Goal: Submit feedback/report problem: Submit feedback/report problem

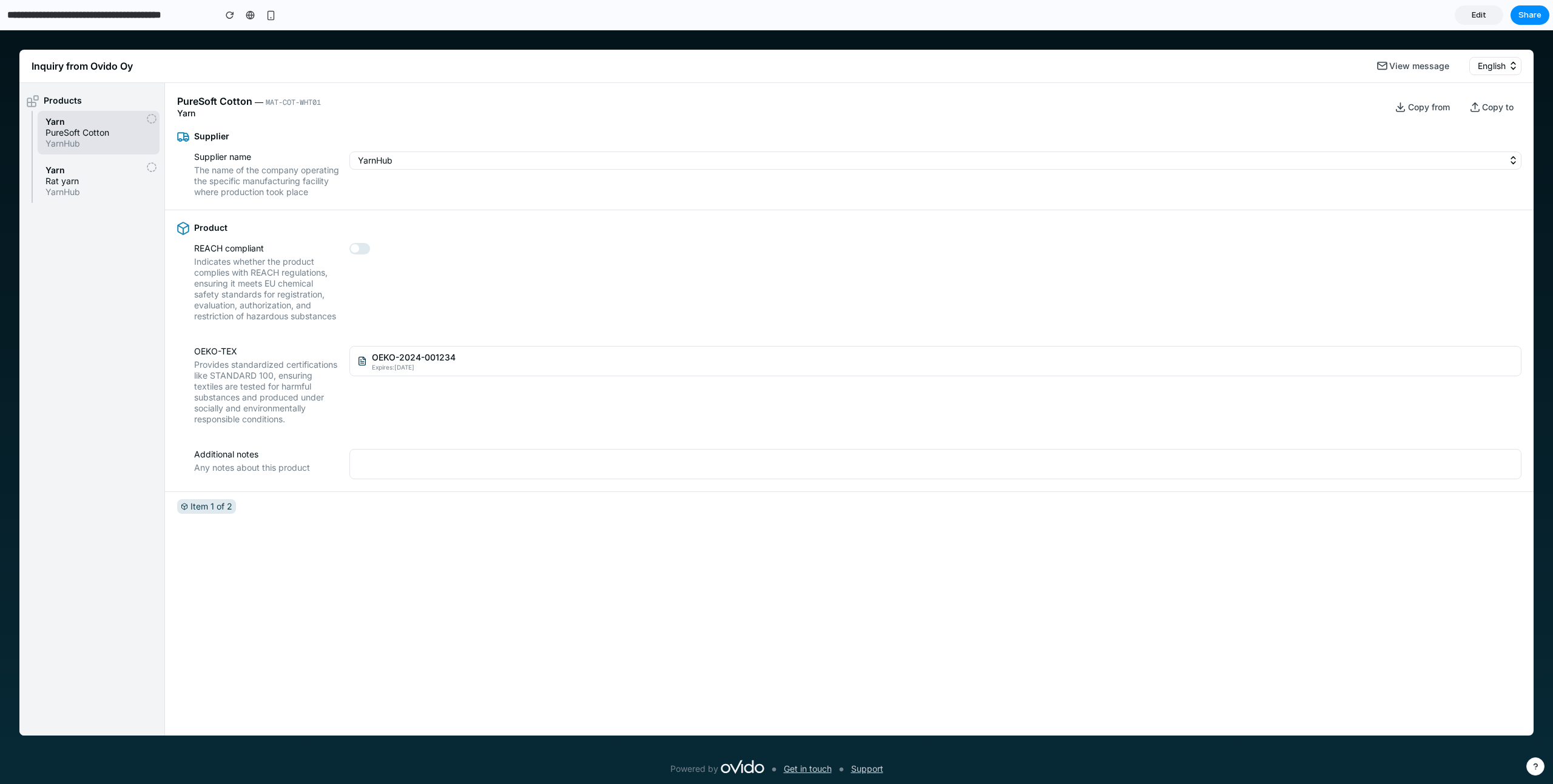
click at [377, 334] on div "Product REACH compliant Indicates whether the product complies with REACH regul…" at bounding box center [848, 273] width 1369 height 124
click at [406, 362] on span "OEKO-2024-001234" at bounding box center [942, 358] width 1141 height 12
click at [208, 101] on div "OEKO-2024-001234 Expires: [DATE] OEKO-2023-005678 Expires: [DATE] Add new OEKO-…" at bounding box center [776, 408] width 1553 height 754
click at [208, 101] on span "PureSoft Cotton" at bounding box center [215, 101] width 75 height 13
click at [346, 334] on div "Product REACH compliant Indicates whether the product complies with REACH regul…" at bounding box center [848, 273] width 1369 height 124
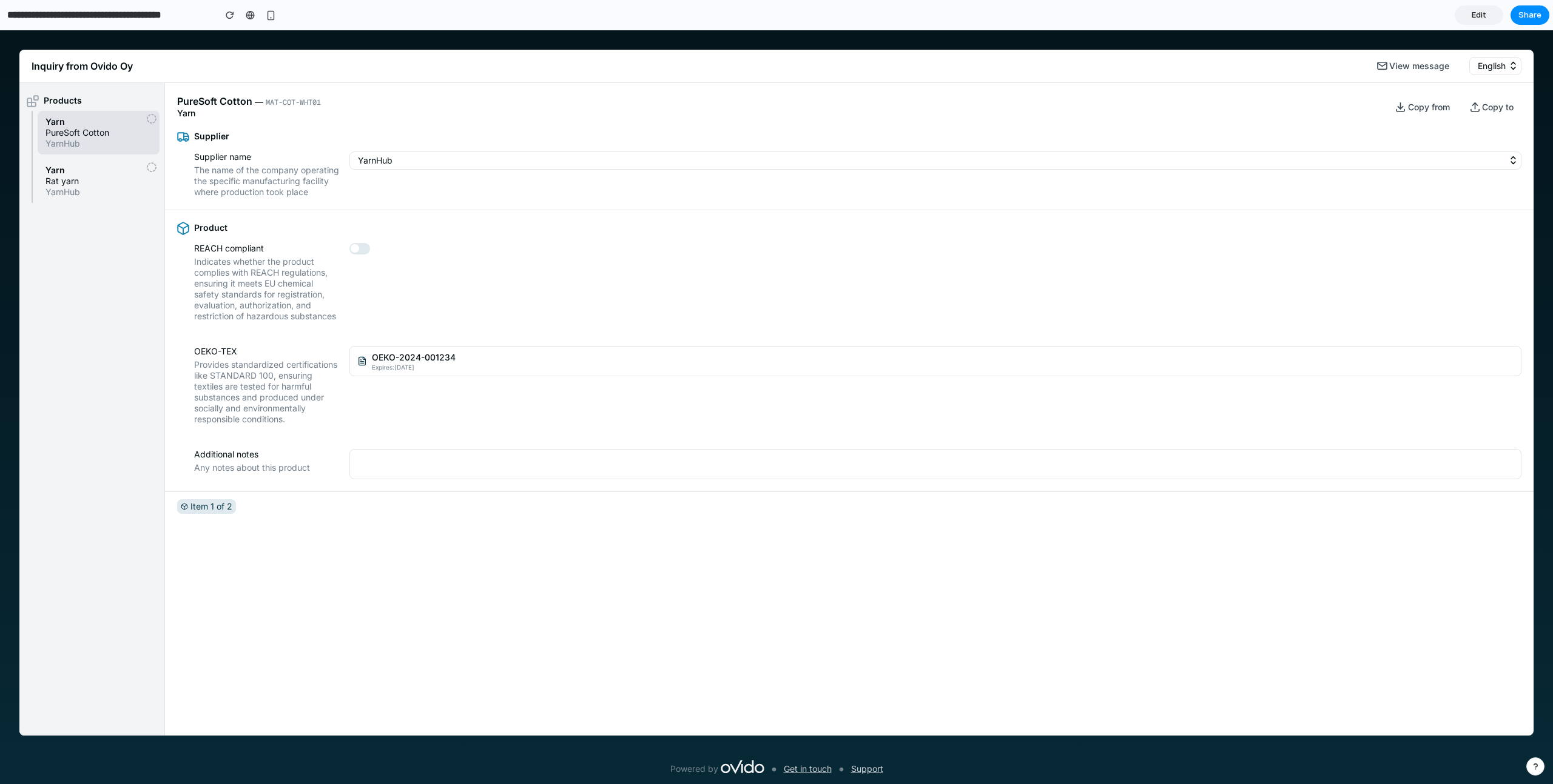
click at [416, 363] on span "OEKO-2024-001234" at bounding box center [942, 358] width 1141 height 12
click at [415, 429] on span "OEKO-2024-001234" at bounding box center [416, 430] width 84 height 11
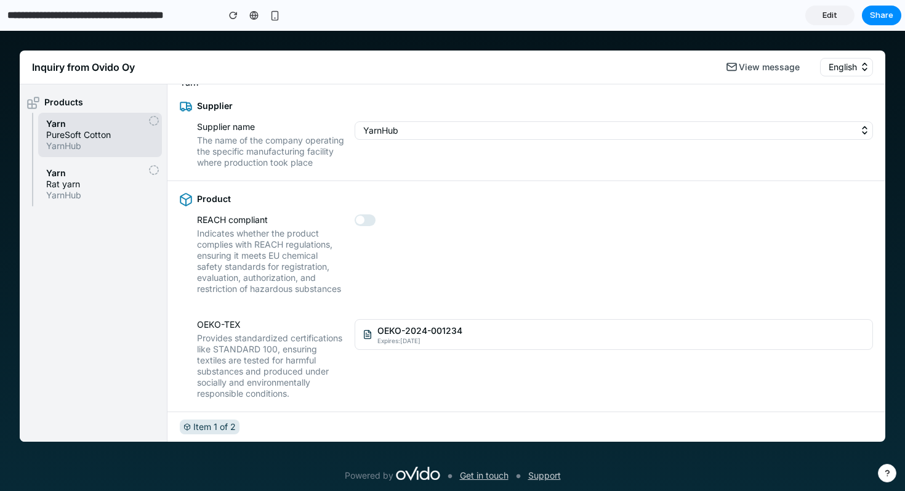
scroll to position [37, 0]
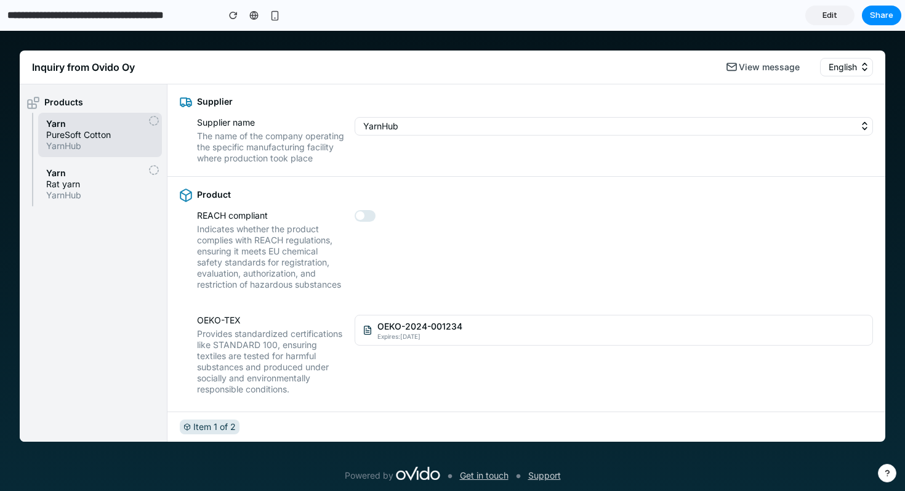
click at [444, 340] on span "Expires: [DATE]" at bounding box center [620, 335] width 487 height 7
click at [385, 143] on div "OEKO-2024-001234 Expires: [DATE] OEKO-2023-005678 Expires: [DATE] Add new OEKO-…" at bounding box center [452, 261] width 905 height 460
click at [378, 123] on button "YarnHub" at bounding box center [614, 126] width 518 height 18
click at [420, 332] on span "OEKO-2024-001234" at bounding box center [620, 326] width 487 height 12
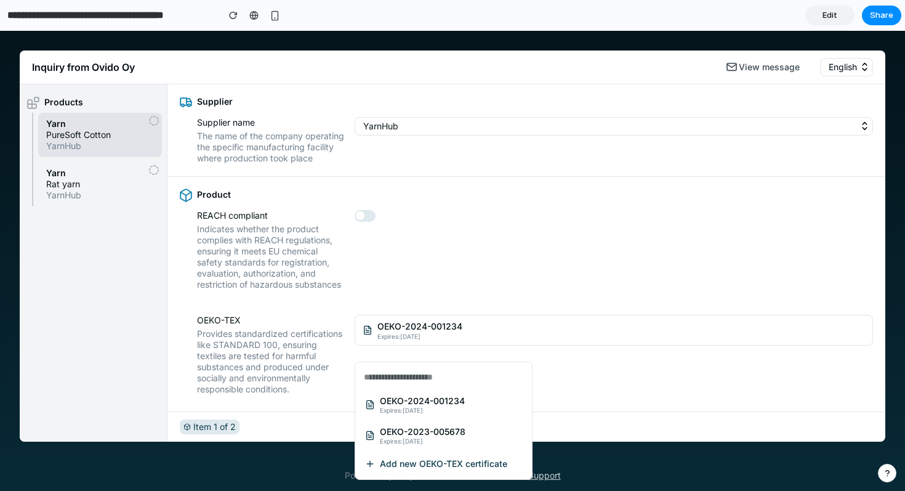
click at [407, 305] on div "OEKO-2024-001234 Expires: [DATE] OEKO-2023-005678 Expires: [DATE] Add new OEKO-…" at bounding box center [452, 261] width 905 height 460
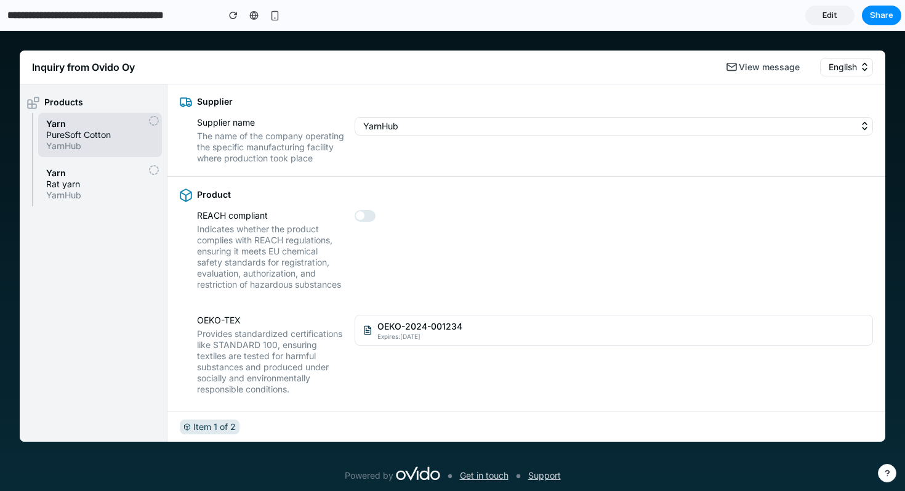
click at [419, 130] on button "YarnHub" at bounding box center [614, 126] width 518 height 18
click at [393, 126] on button "YarnHub" at bounding box center [614, 126] width 518 height 18
click at [828, 14] on span "Edit" at bounding box center [829, 15] width 15 height 12
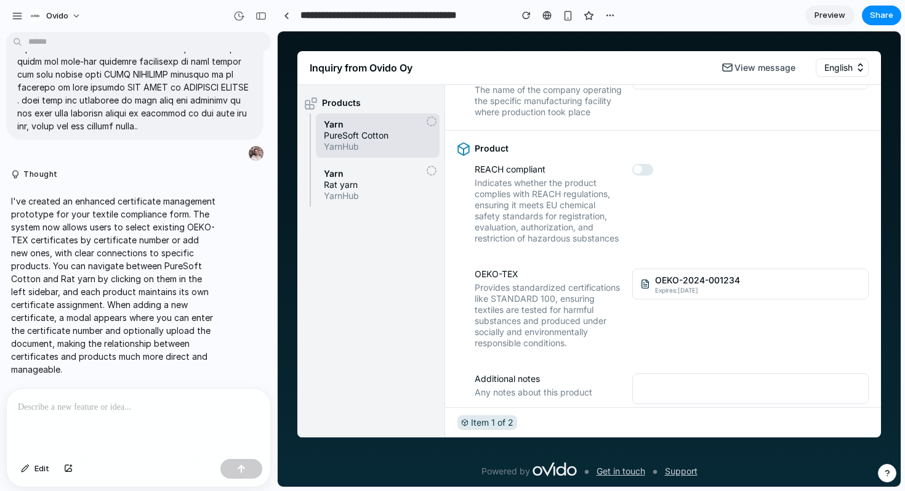
scroll to position [89, 0]
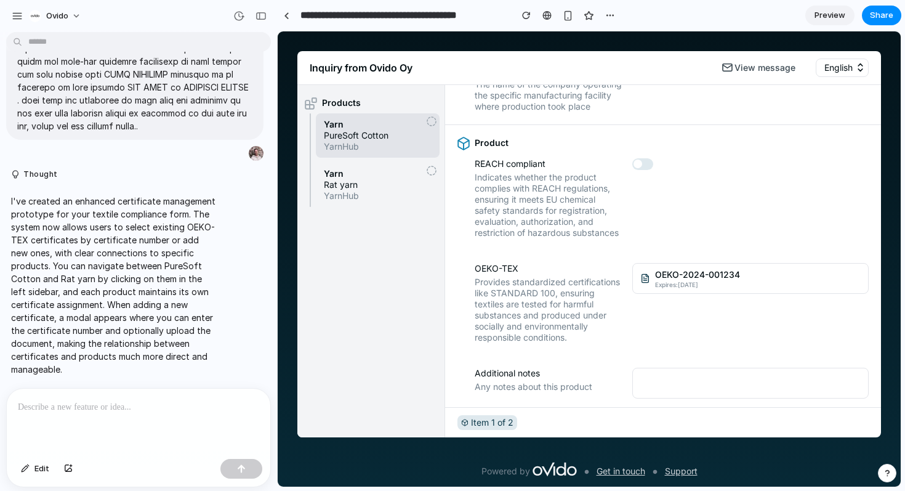
click at [667, 305] on div "OEKO-2024-001234 Expires: [DATE]" at bounding box center [750, 303] width 236 height 80
click at [667, 294] on button "OEKO-2024-001234 Expires: [DATE]" at bounding box center [750, 278] width 236 height 31
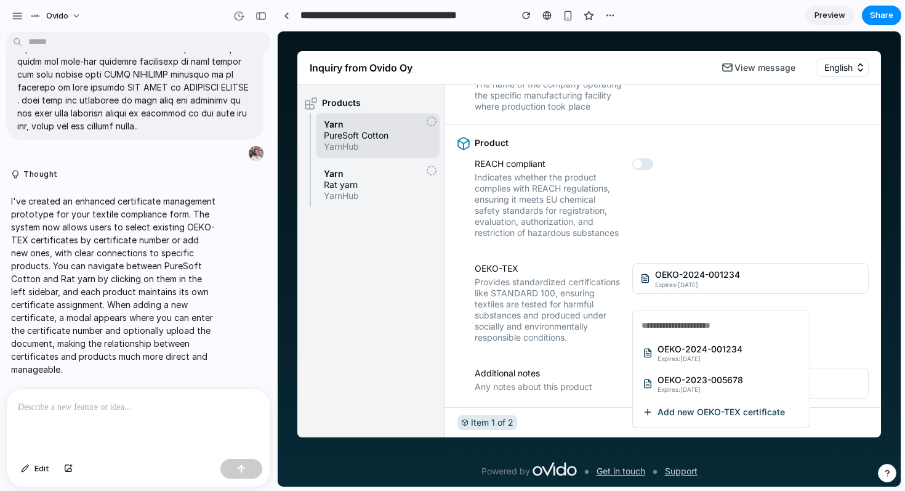
click at [641, 411] on li "Add new OEKO-TEX certificate" at bounding box center [721, 412] width 167 height 20
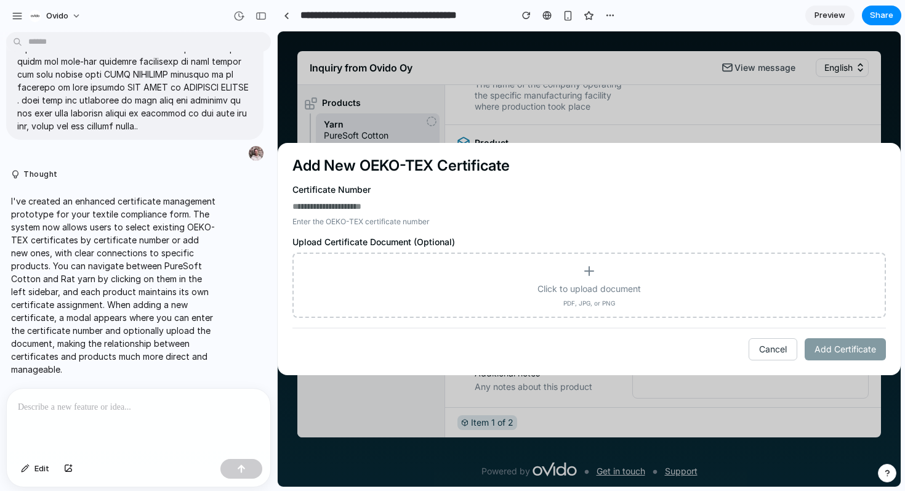
click at [774, 355] on button "Cancel" at bounding box center [772, 349] width 49 height 22
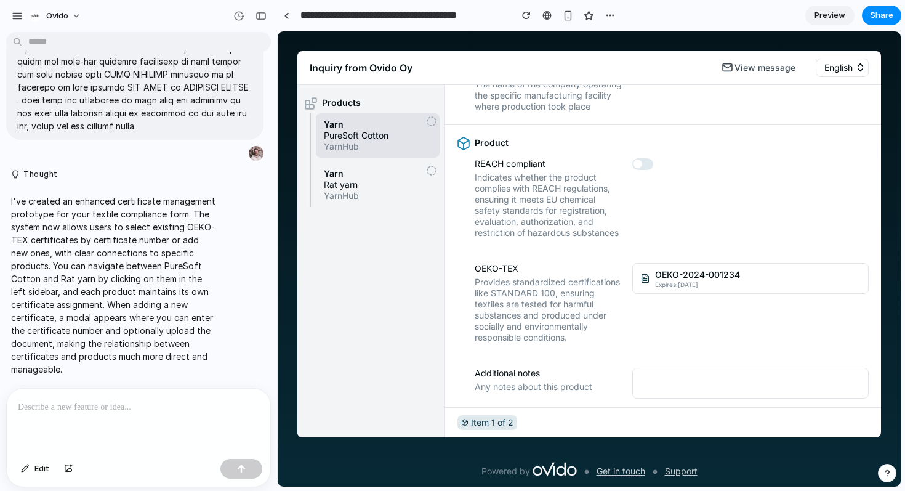
click at [77, 409] on p at bounding box center [138, 406] width 241 height 15
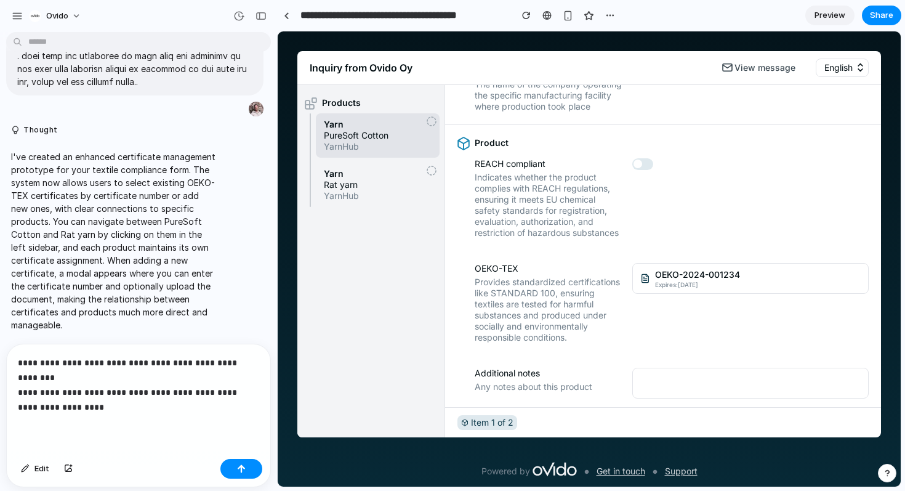
scroll to position [423, 0]
click at [162, 361] on p "**********" at bounding box center [138, 384] width 241 height 59
click at [110, 372] on p "**********" at bounding box center [138, 384] width 241 height 59
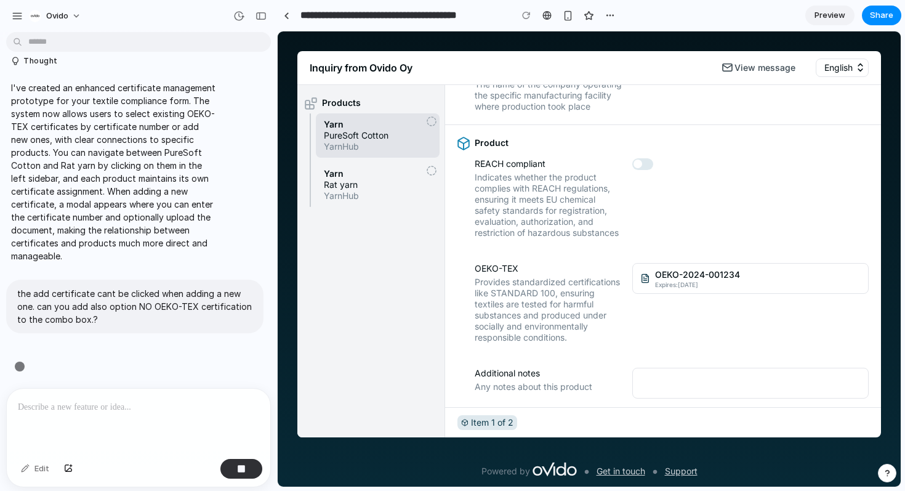
scroll to position [492, 0]
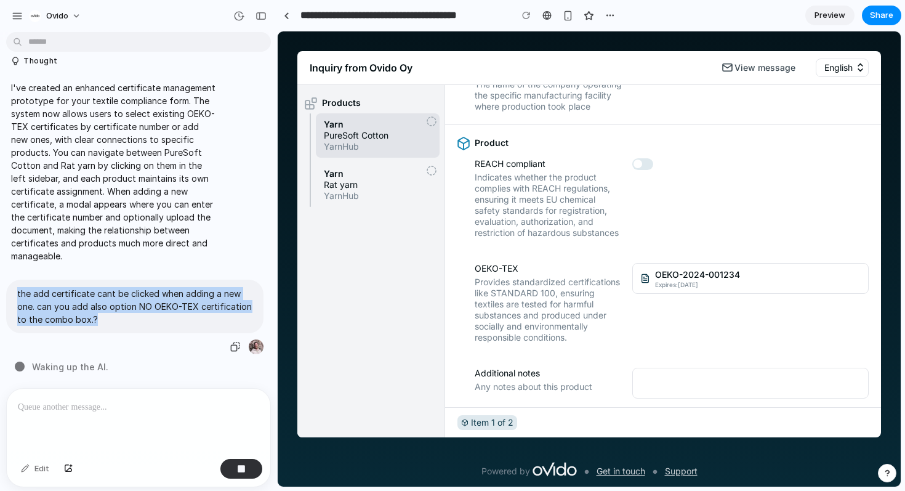
drag, startPoint x: 119, startPoint y: 323, endPoint x: 15, endPoint y: 295, distance: 107.5
click at [15, 295] on div "the add certificate cant be clicked when adding a new one. can you add also opt…" at bounding box center [134, 306] width 257 height 54
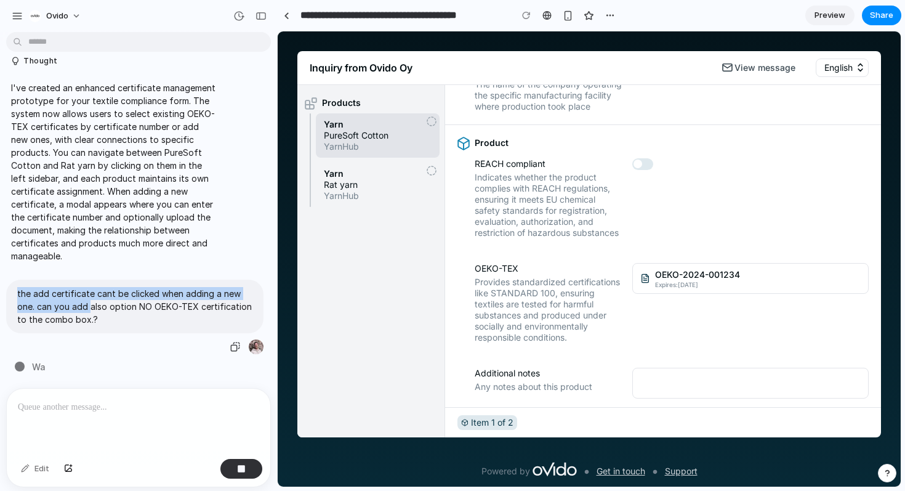
drag, startPoint x: 15, startPoint y: 295, endPoint x: 87, endPoint y: 307, distance: 73.5
click at [87, 307] on div "the add certificate cant be clicked when adding a new one. can you add also opt…" at bounding box center [134, 306] width 257 height 54
click at [87, 307] on p "the add certificate cant be clicked when adding a new one. can you add also opt…" at bounding box center [134, 306] width 235 height 39
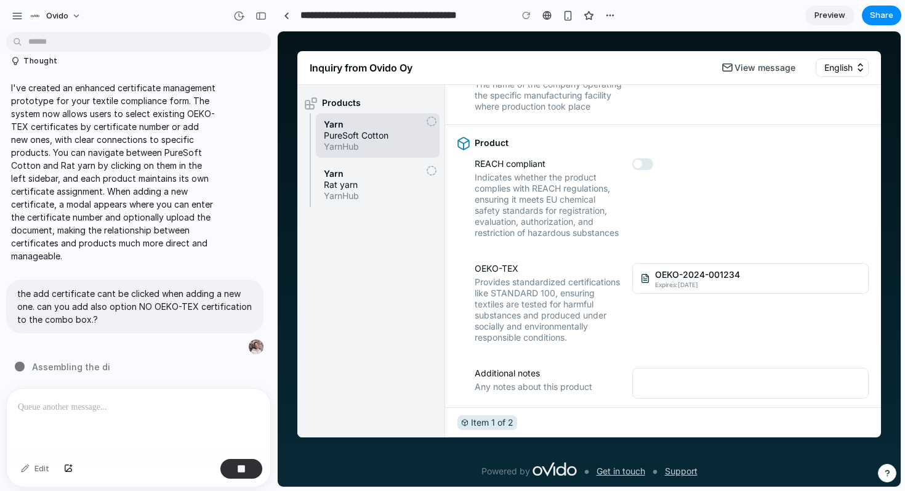
click at [78, 413] on p at bounding box center [138, 406] width 241 height 15
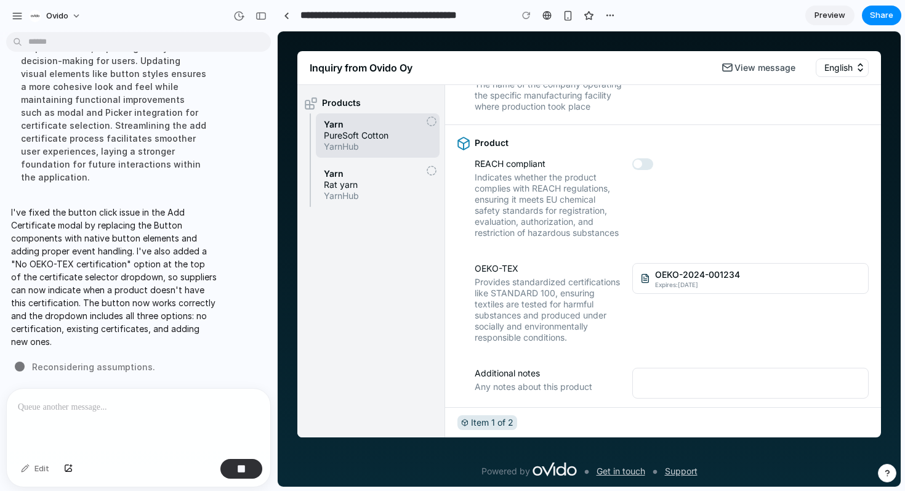
scroll to position [862, 0]
drag, startPoint x: 78, startPoint y: 238, endPoint x: 79, endPoint y: 272, distance: 34.5
click at [79, 271] on p "I've fixed the button click issue in the Add Certificate modal by replacing the…" at bounding box center [114, 277] width 206 height 142
click at [613, 15] on div "button" at bounding box center [610, 15] width 10 height 10
click at [612, 15] on div "Duplicate Delete" at bounding box center [452, 245] width 905 height 491
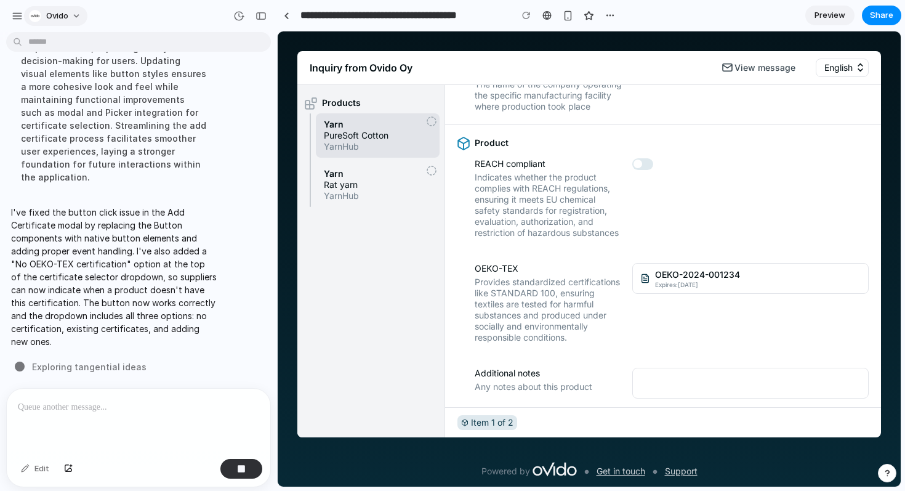
click at [70, 16] on button "Ovido" at bounding box center [55, 16] width 63 height 20
click at [70, 16] on div "Settings Invite members Change theme Sign out" at bounding box center [452, 245] width 905 height 491
click at [14, 18] on div "button" at bounding box center [17, 15] width 11 height 11
click at [396, 103] on div "Products" at bounding box center [370, 103] width 147 height 16
